Goal: Book appointment/travel/reservation

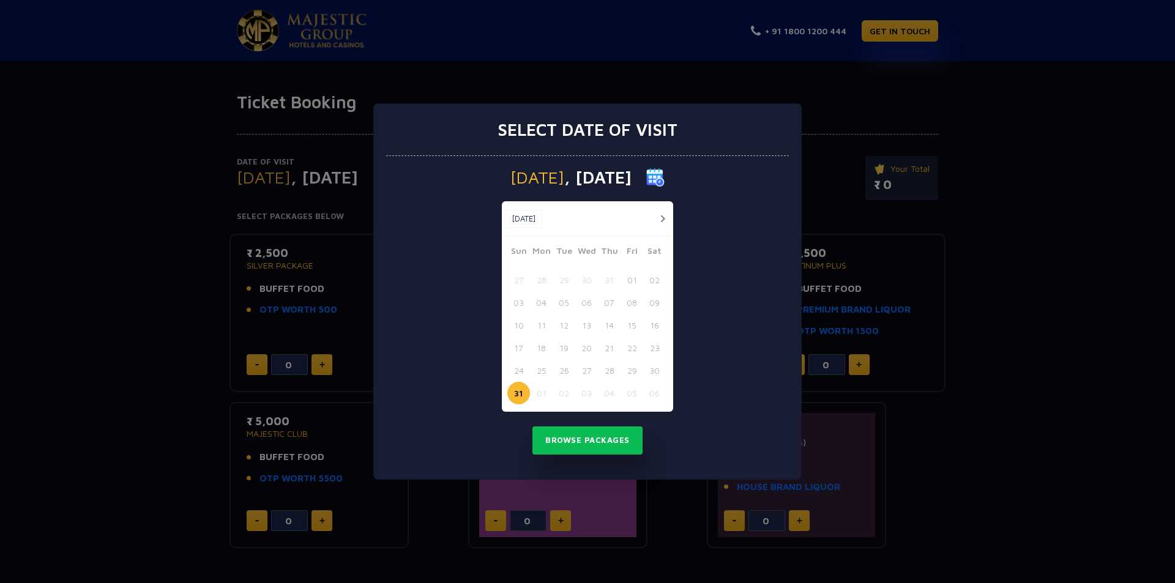
click at [661, 217] on button "button" at bounding box center [662, 218] width 15 height 15
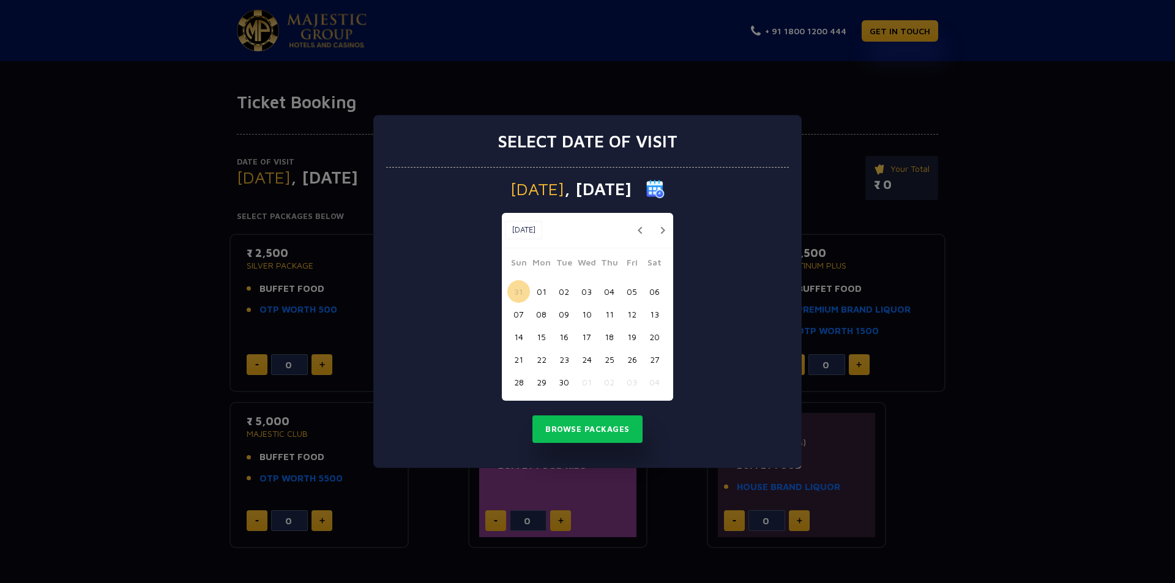
click at [523, 361] on button "21" at bounding box center [518, 359] width 23 height 23
click at [594, 423] on button "Browse Packages" at bounding box center [587, 429] width 110 height 28
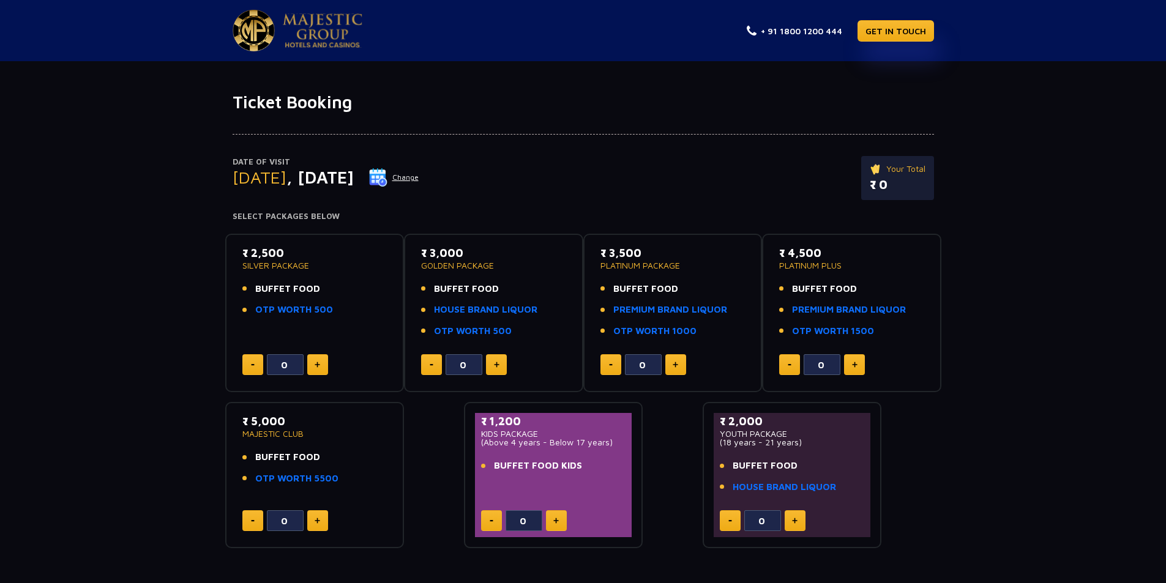
click at [313, 363] on button at bounding box center [317, 364] width 21 height 21
click at [315, 364] on img at bounding box center [318, 365] width 6 height 6
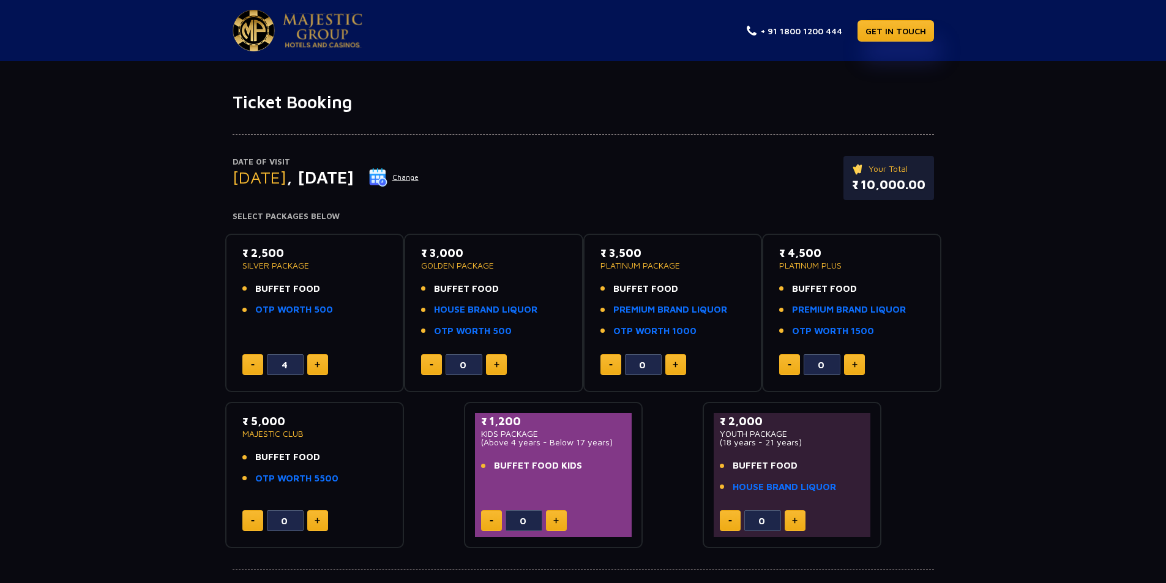
type input "5"
click at [419, 182] on button "Change" at bounding box center [393, 178] width 51 height 20
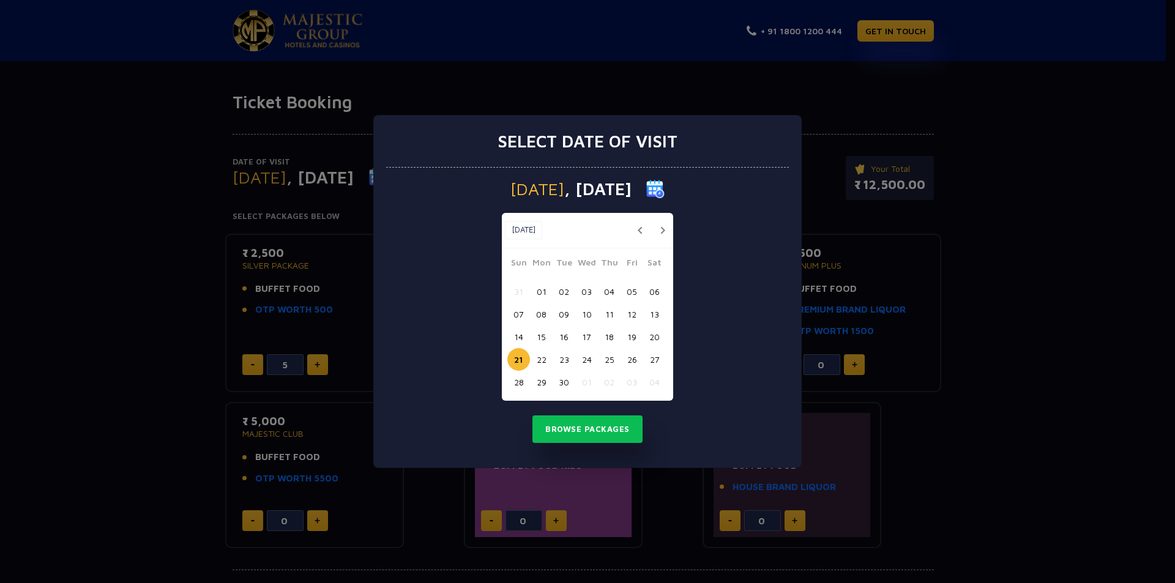
click at [542, 359] on button "22" at bounding box center [541, 359] width 23 height 23
click at [595, 432] on button "Browse Packages" at bounding box center [587, 429] width 110 height 28
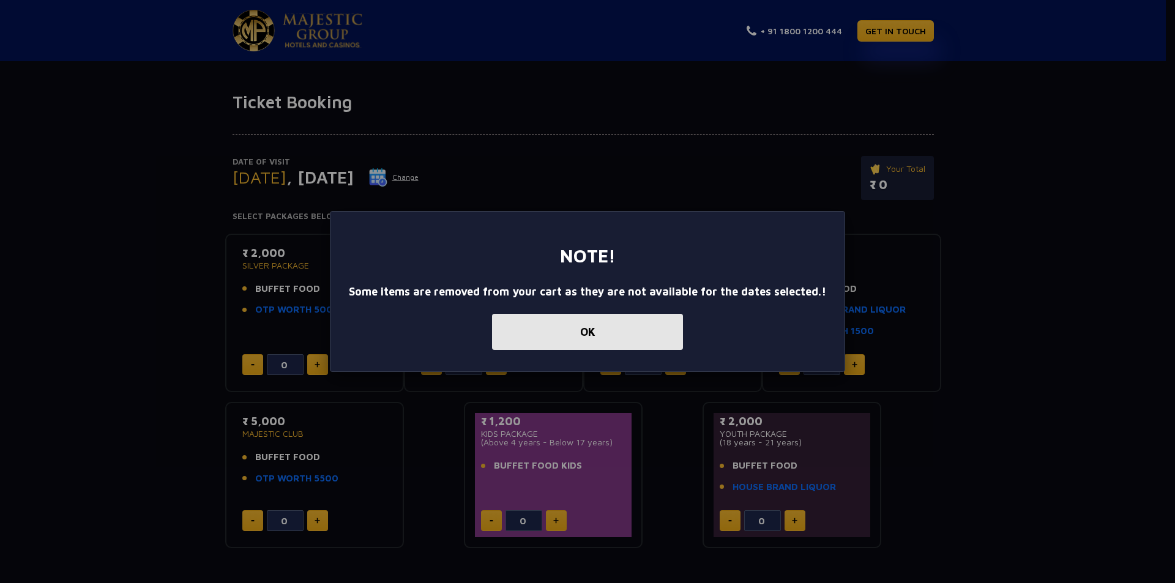
click at [608, 338] on button "OK" at bounding box center [587, 332] width 191 height 36
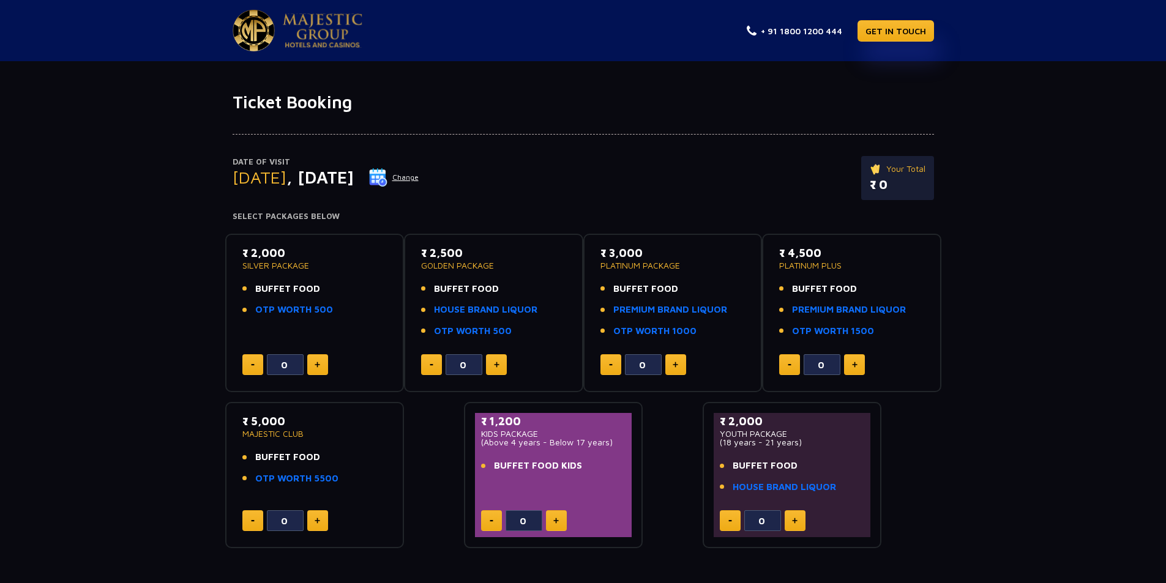
click at [323, 363] on button at bounding box center [317, 364] width 21 height 21
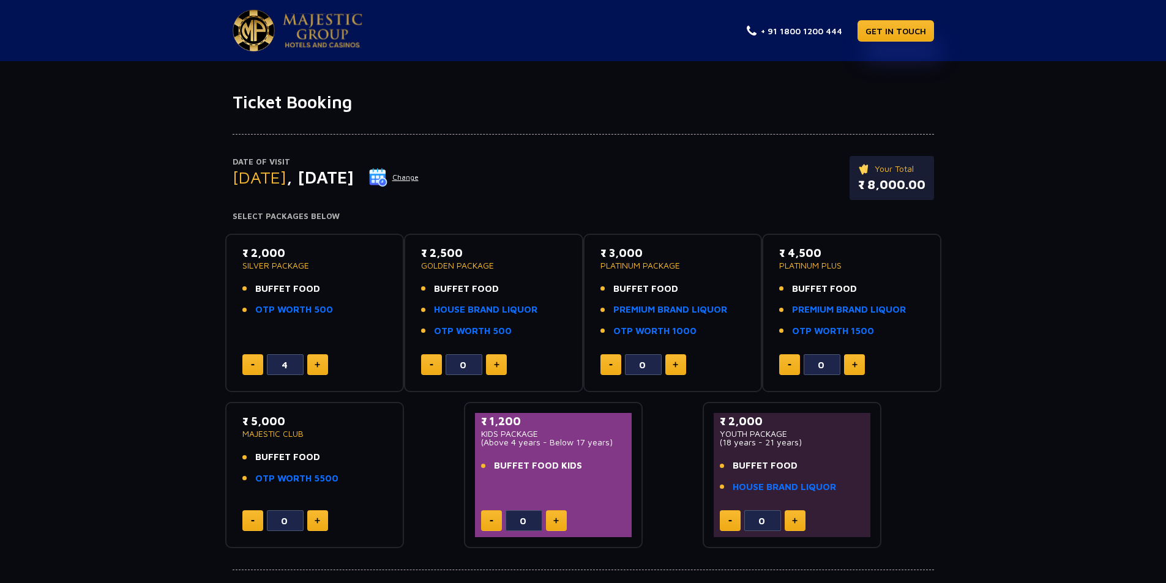
type input "5"
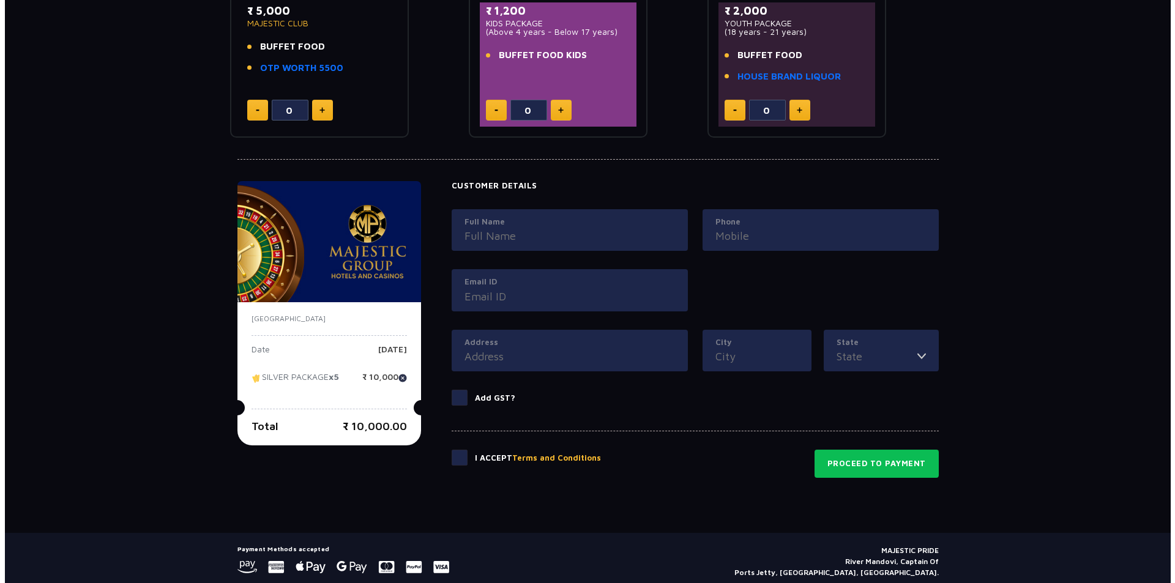
scroll to position [453, 0]
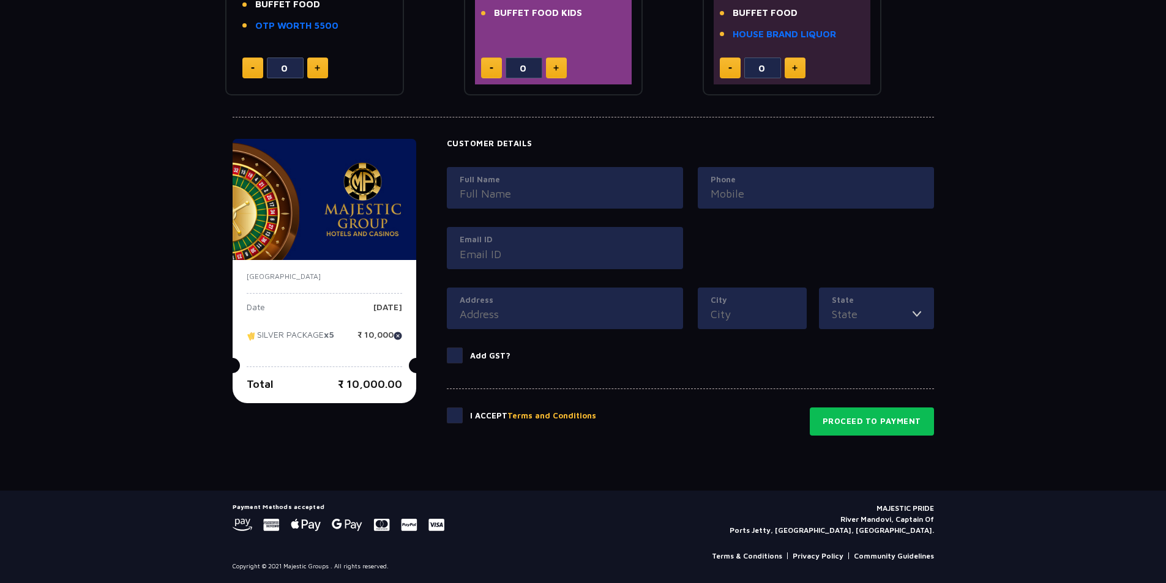
click at [559, 414] on button "Terms and Conditions" at bounding box center [551, 416] width 89 height 12
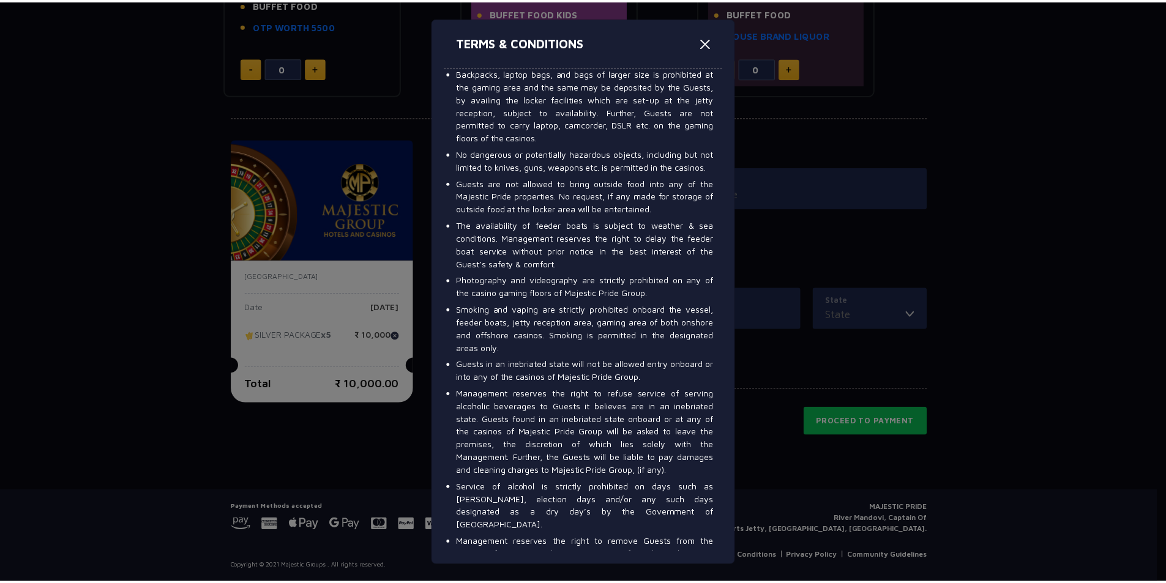
scroll to position [795, 0]
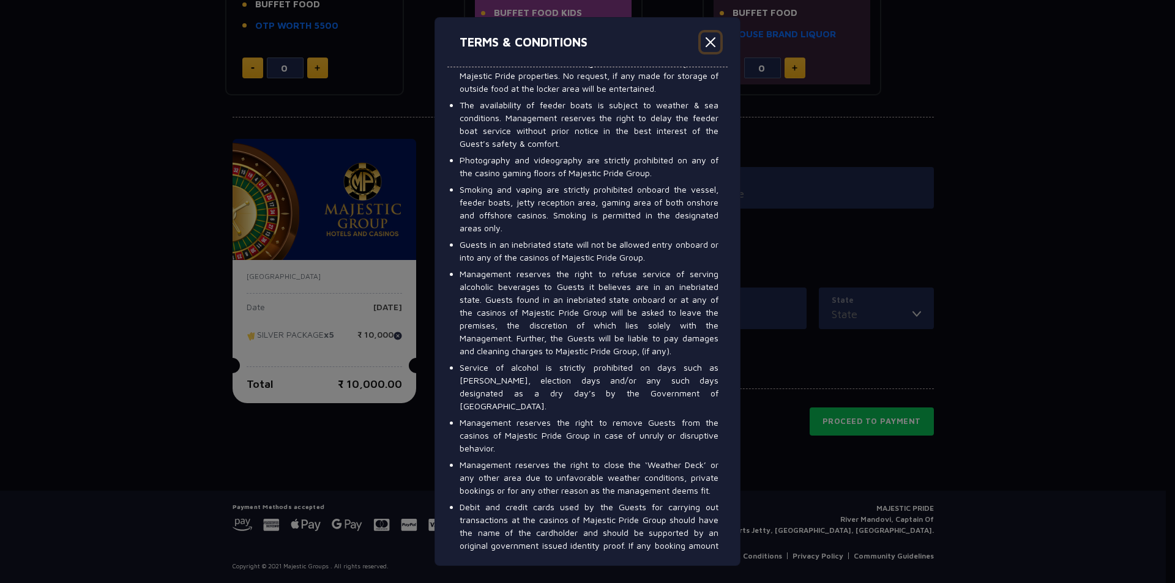
click at [709, 41] on button "Close" at bounding box center [711, 42] width 20 height 20
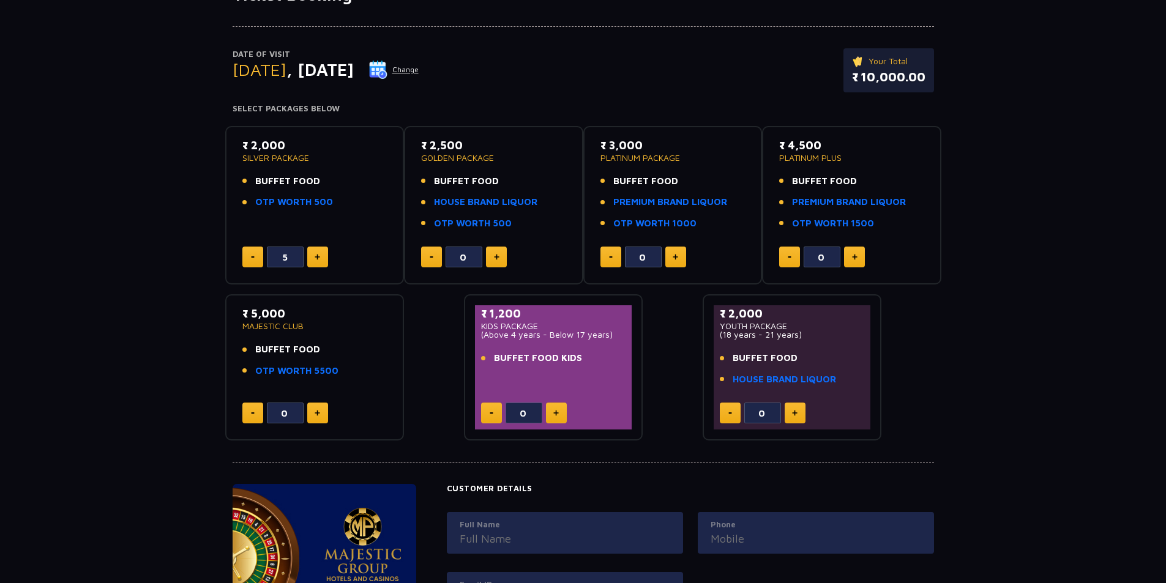
scroll to position [0, 0]
